Goal: Transaction & Acquisition: Purchase product/service

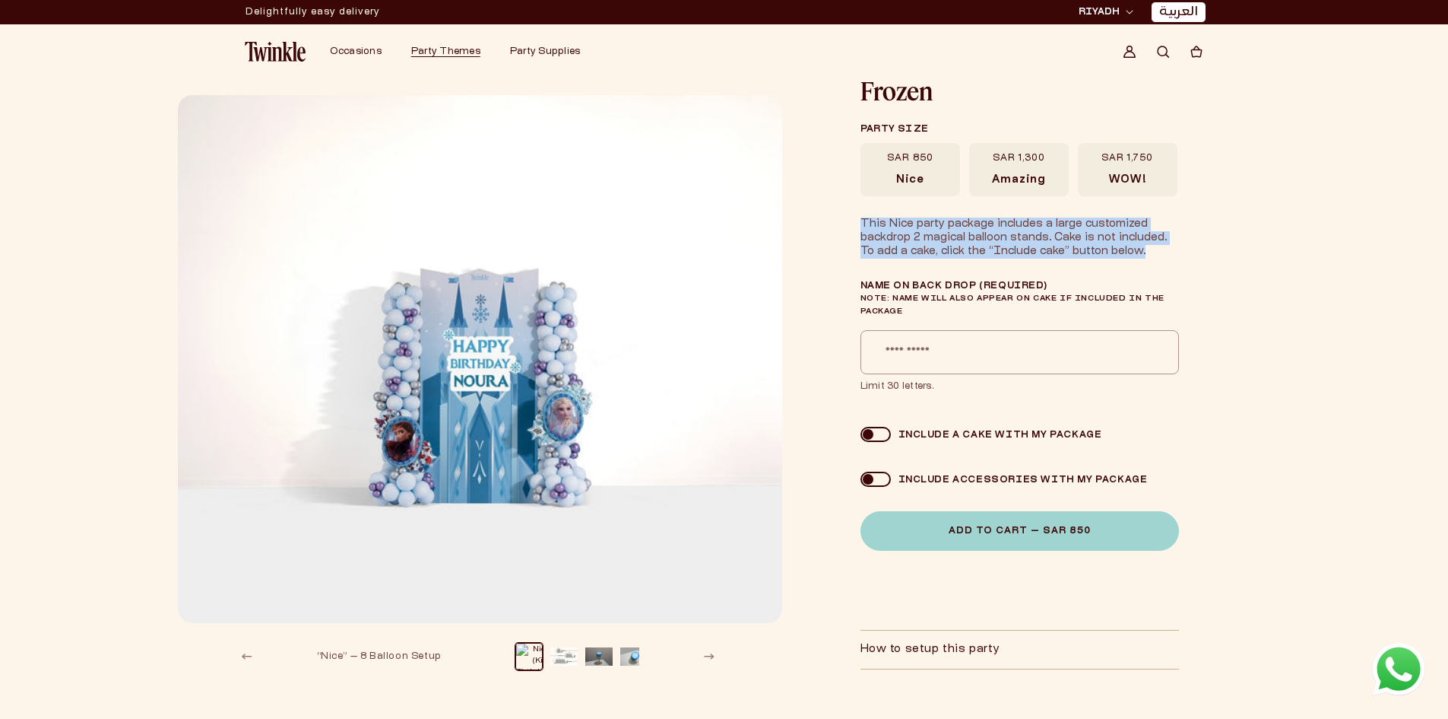
click at [1093, 246] on div "This Nice party package includes a large customized backdrop 2 magical balloon …" at bounding box center [1020, 237] width 319 height 41
